Goal: Information Seeking & Learning: Learn about a topic

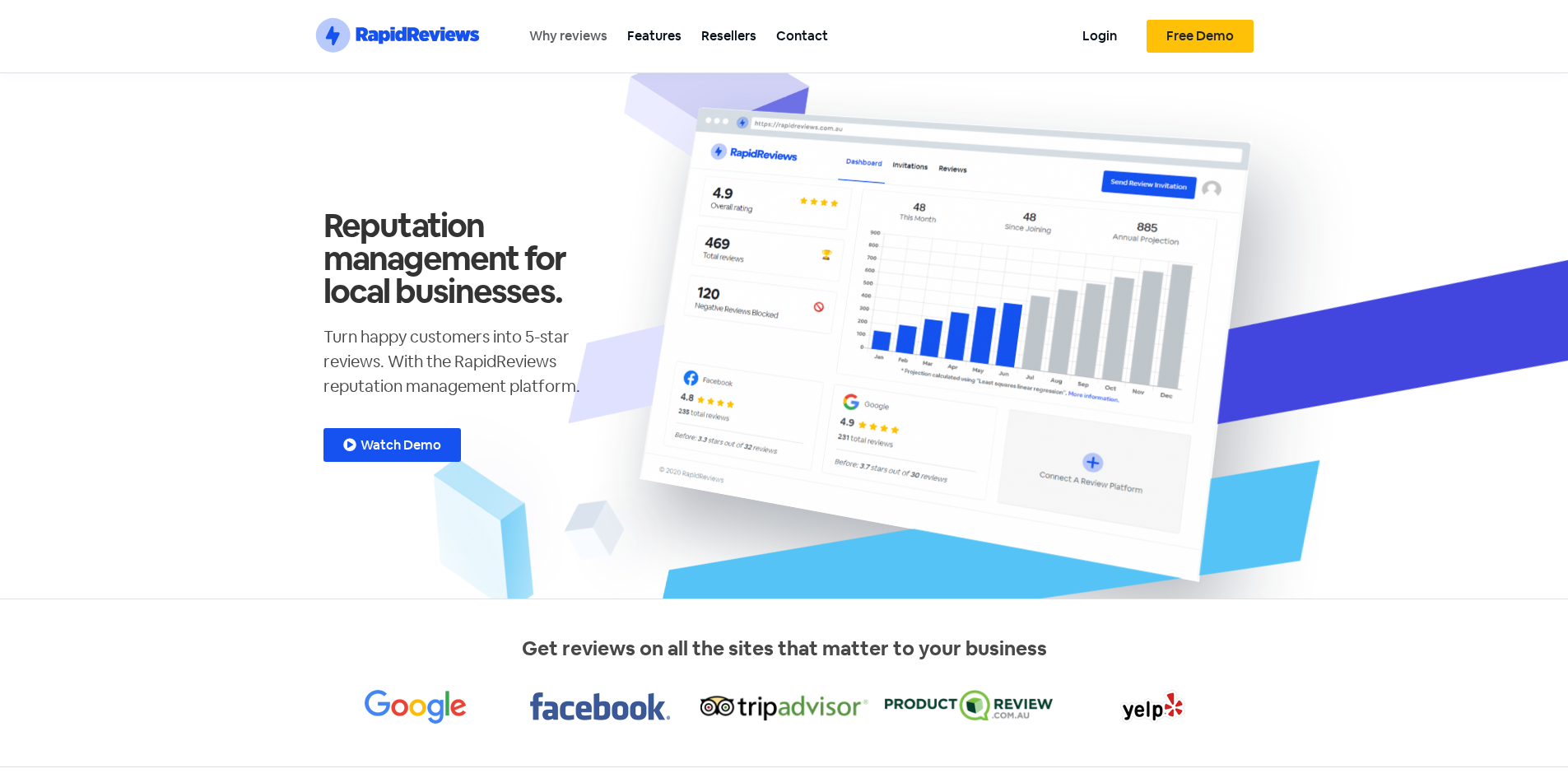
click at [564, 43] on link "Why reviews" at bounding box center [568, 35] width 98 height 37
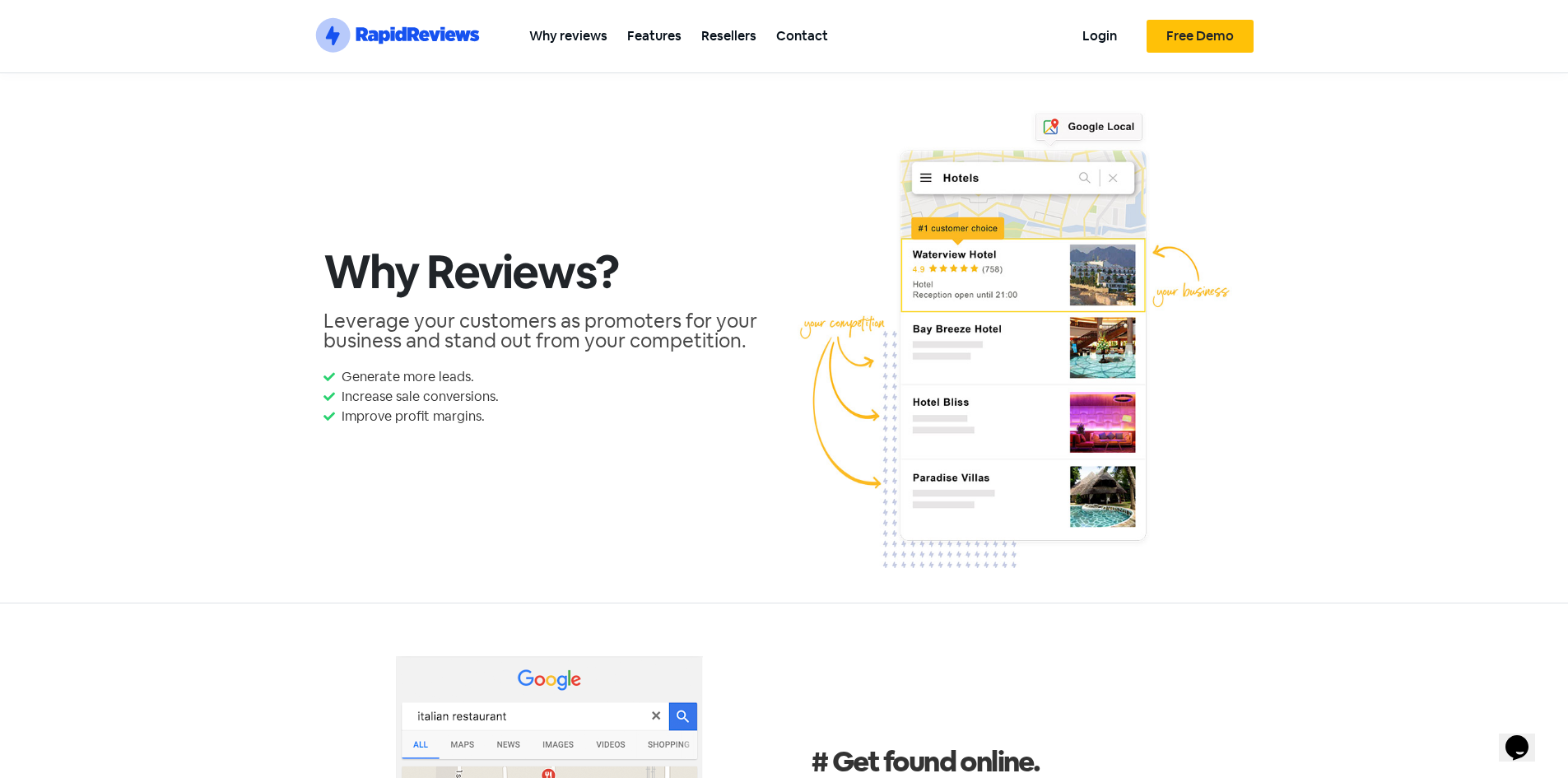
click at [596, 34] on link "Why reviews" at bounding box center [568, 35] width 98 height 37
